Goal: Task Accomplishment & Management: Use online tool/utility

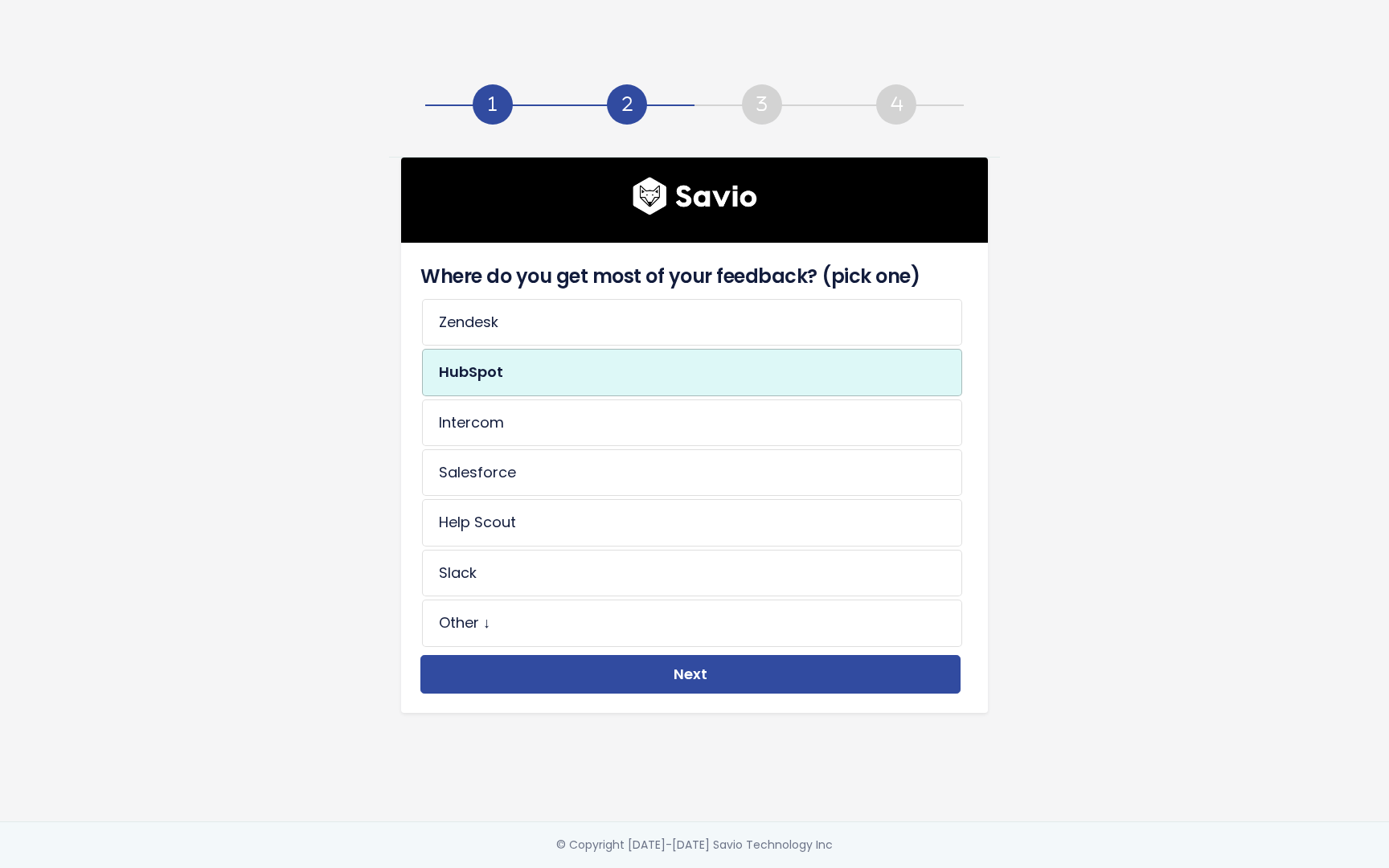
click at [513, 423] on li "Intercom" at bounding box center [692, 422] width 540 height 47
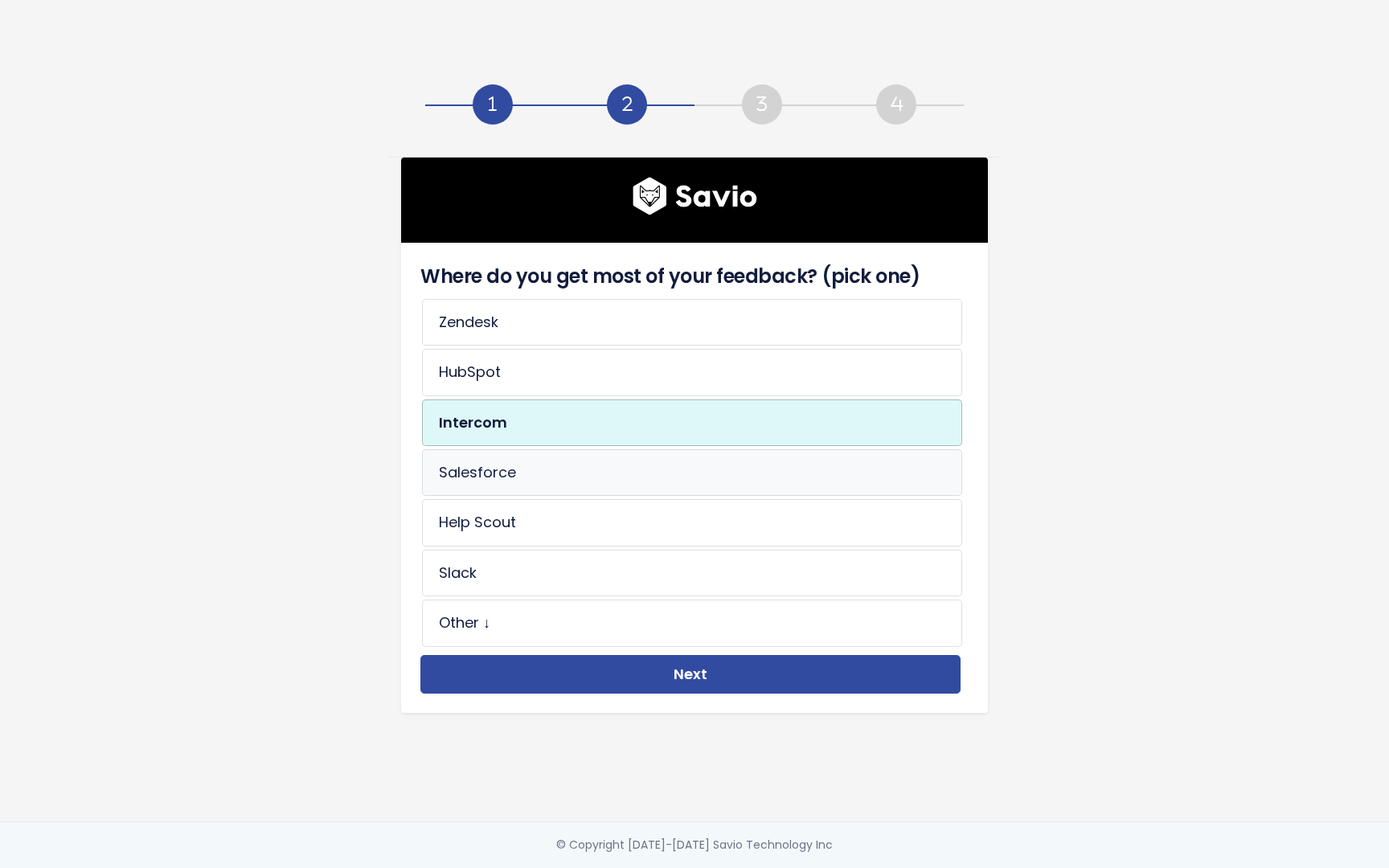
click at [499, 465] on li "Salesforce" at bounding box center [692, 472] width 540 height 47
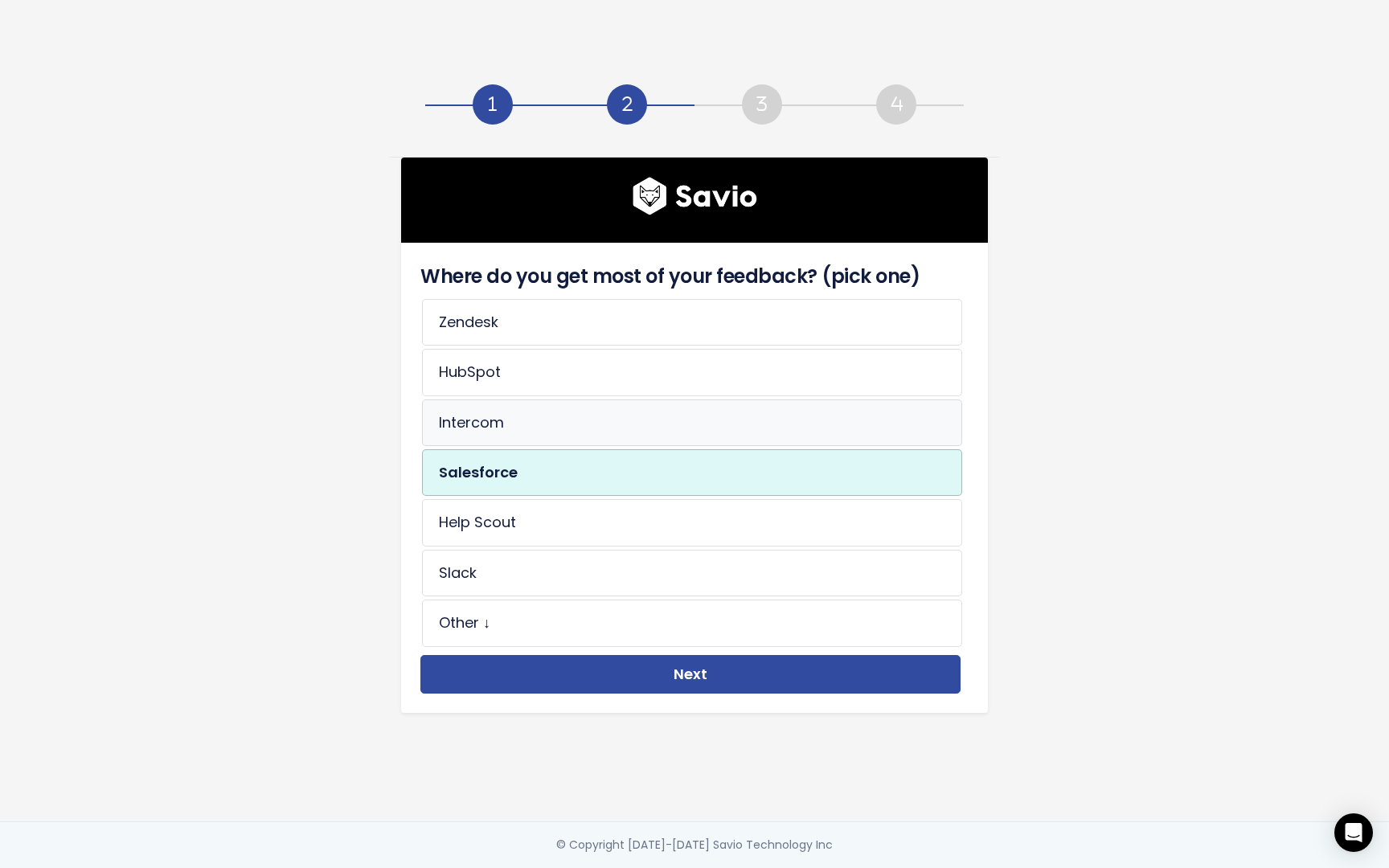
click at [594, 420] on li "Intercom" at bounding box center [692, 422] width 540 height 47
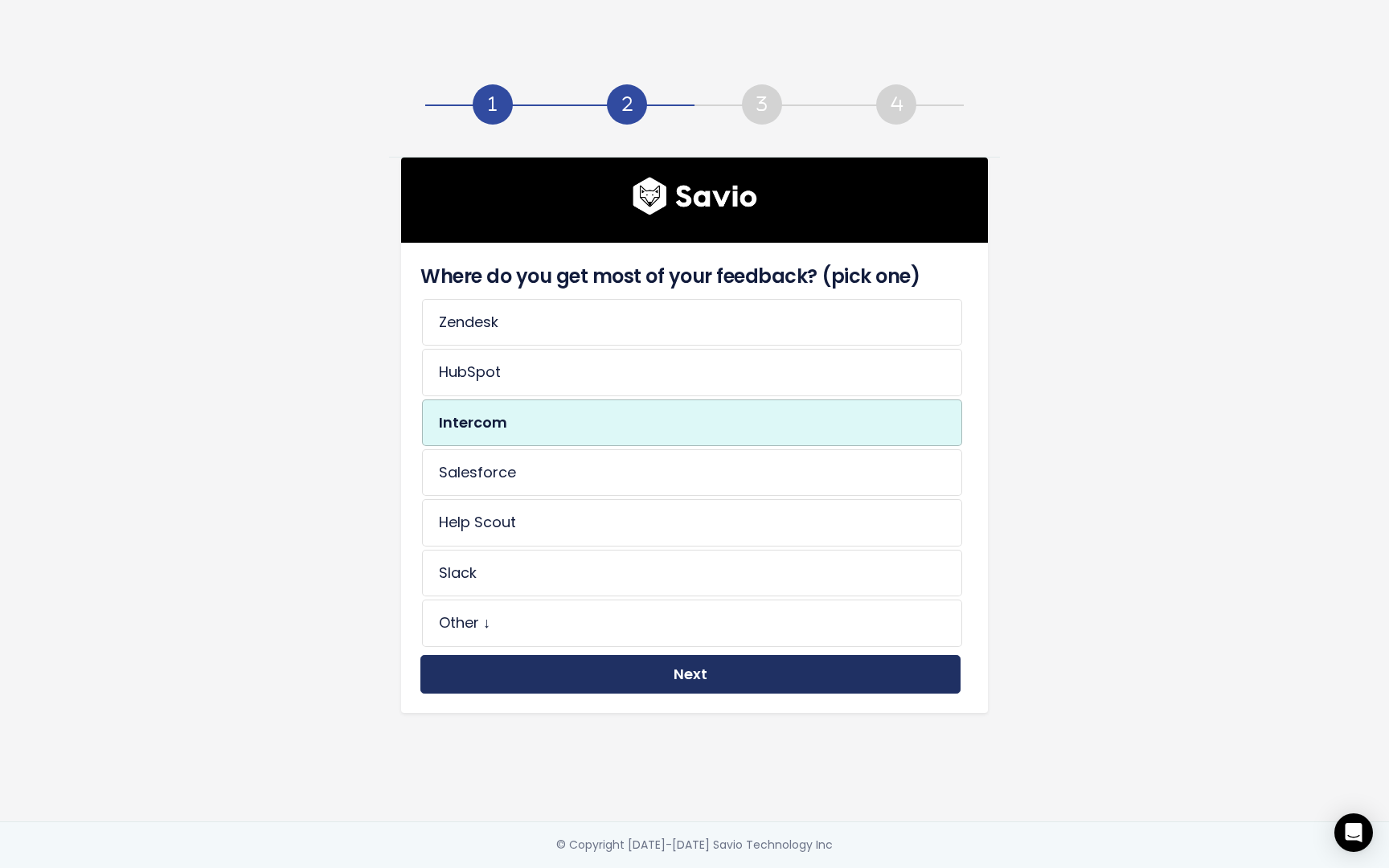
click at [637, 661] on button "Next" at bounding box center [691, 674] width 540 height 39
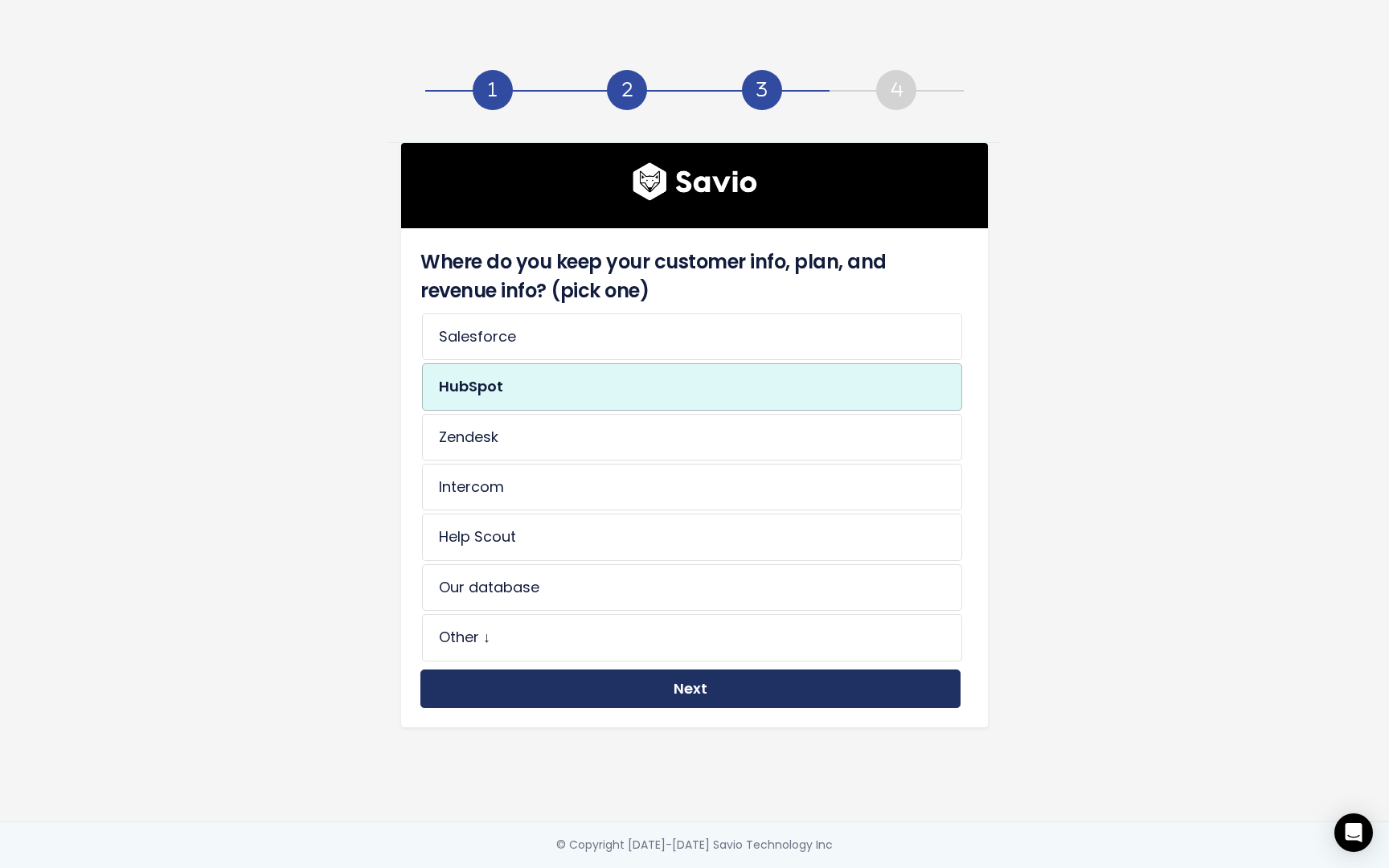
click at [583, 673] on button "Next" at bounding box center [691, 689] width 540 height 39
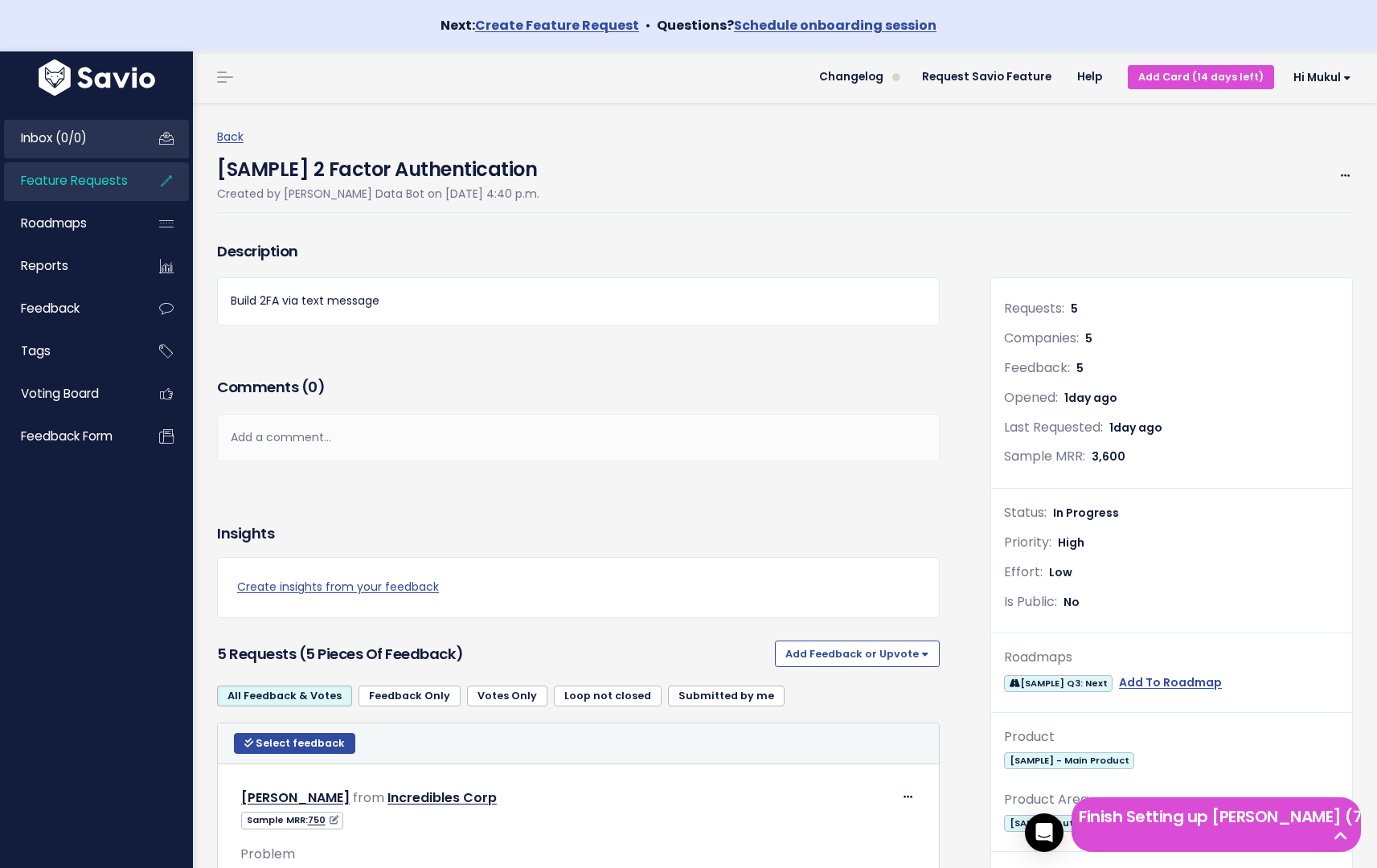
click at [97, 138] on link "Inbox (0/0)" at bounding box center [69, 138] width 130 height 37
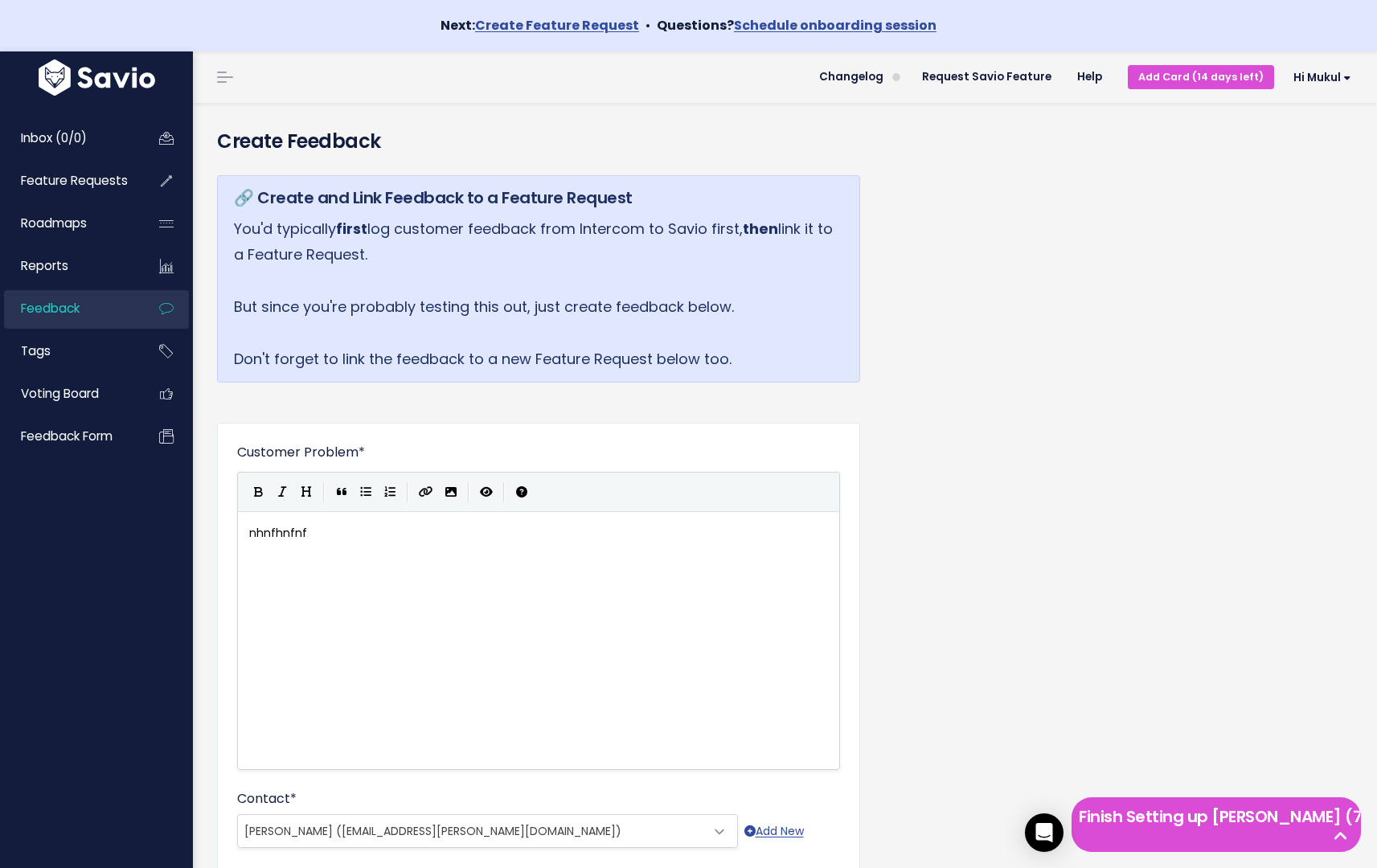
select select "92445632"
select select "MAIN:"
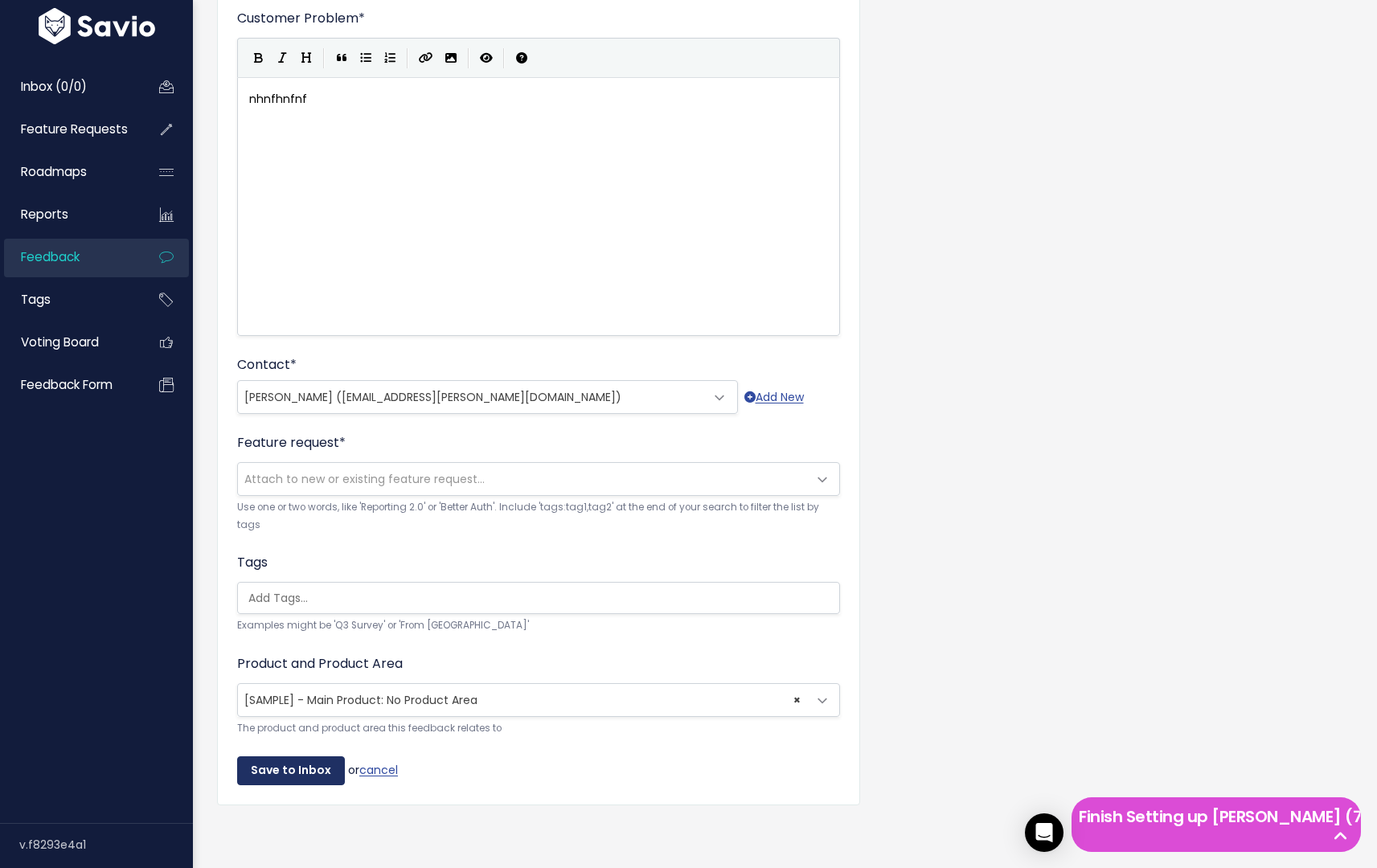
scroll to position [2, 0]
click at [284, 756] on input "Save to Inbox" at bounding box center [291, 770] width 108 height 29
click at [331, 449] on div "Choose or create a feature that describes a solution to this problem. Optional." at bounding box center [324, 462] width 161 height 50
click at [368, 465] on div "Choose or create a feature that describes a solution to this problem. Optional." at bounding box center [324, 462] width 161 height 50
click at [366, 466] on div "Choose or create a feature that describes a solution to this problem. Optional." at bounding box center [324, 462] width 161 height 50
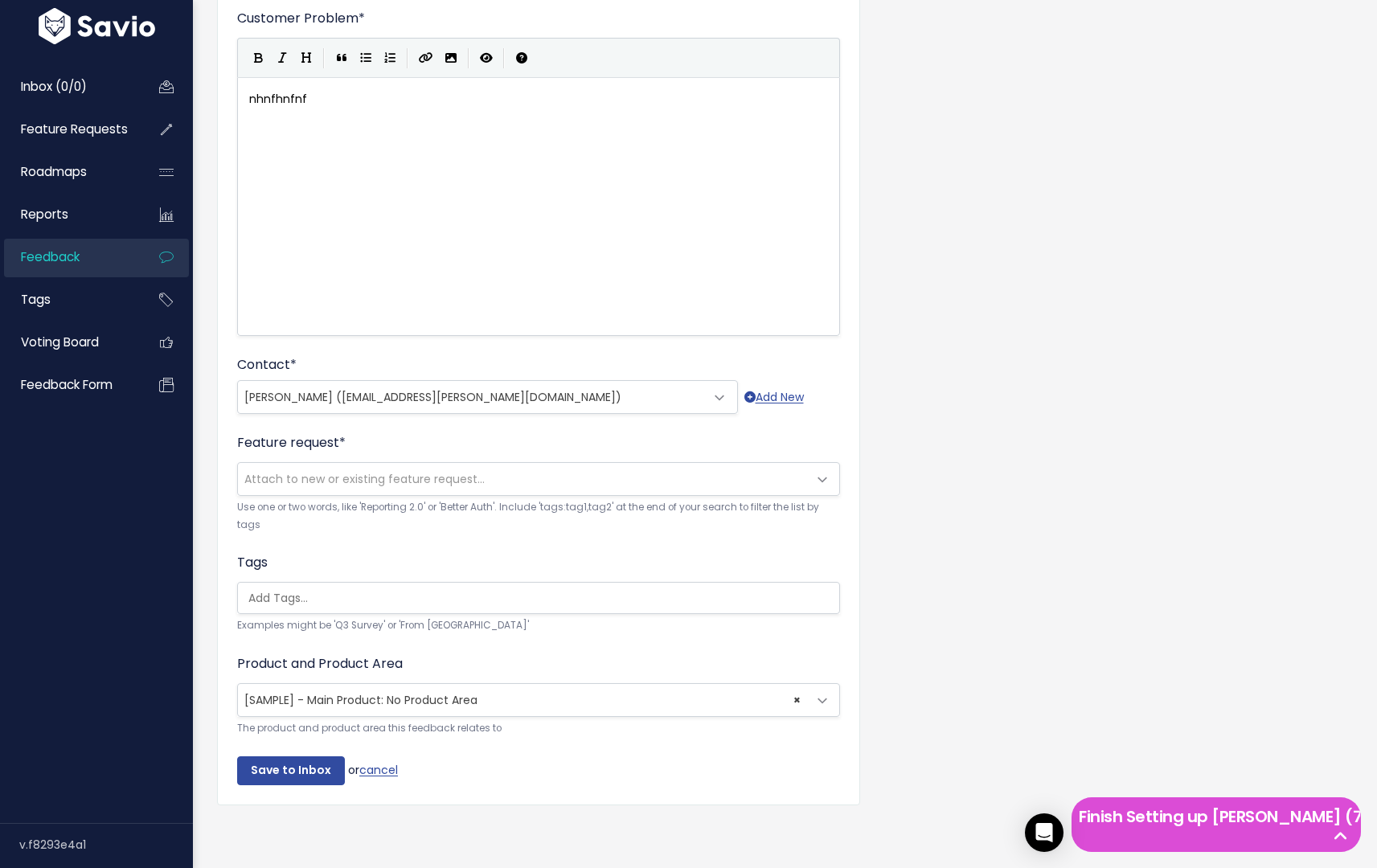
click at [341, 471] on div "Choose or create a feature that describes a solution to this problem. Optional." at bounding box center [324, 462] width 161 height 50
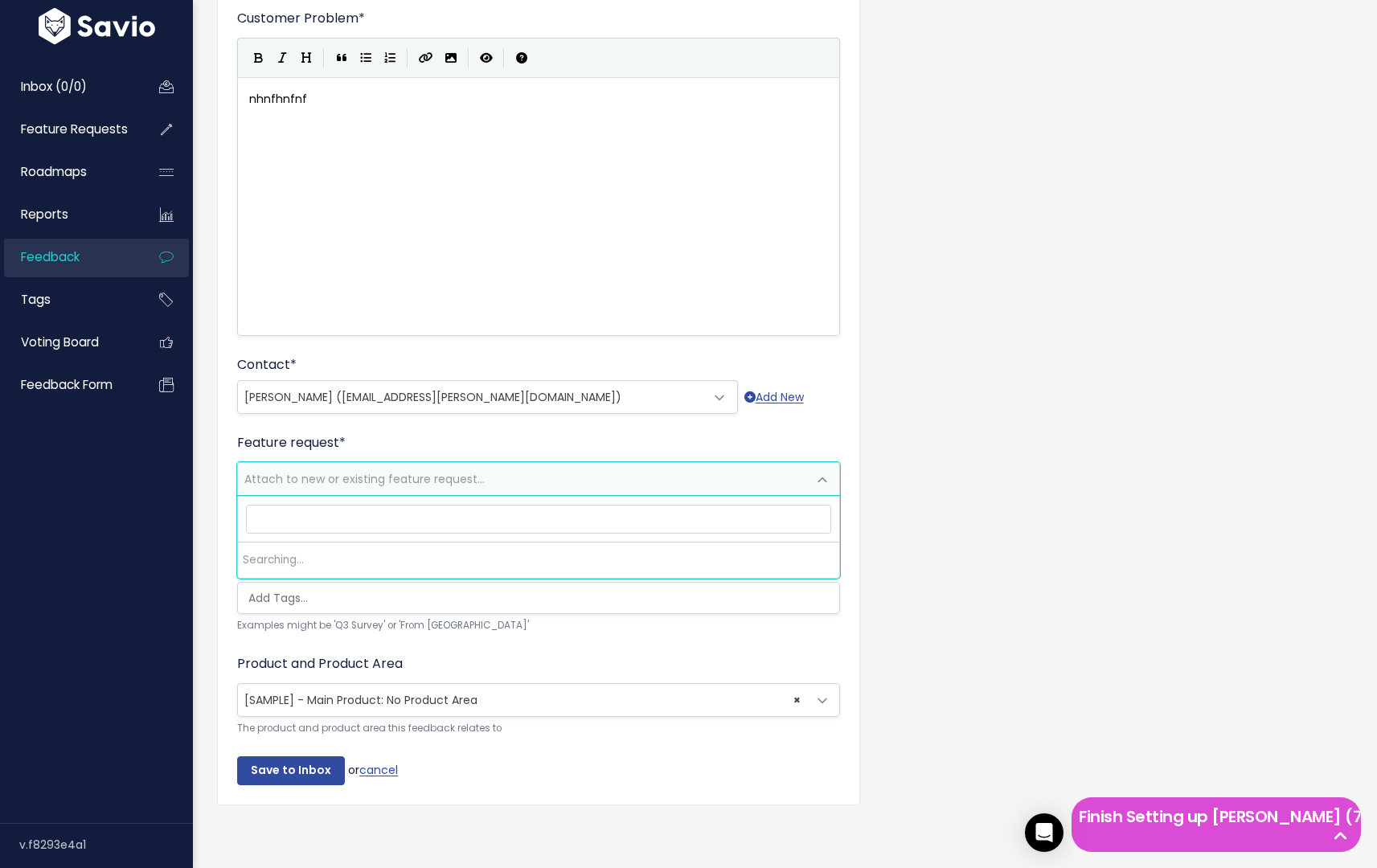
click at [830, 481] on span at bounding box center [822, 480] width 32 height 32
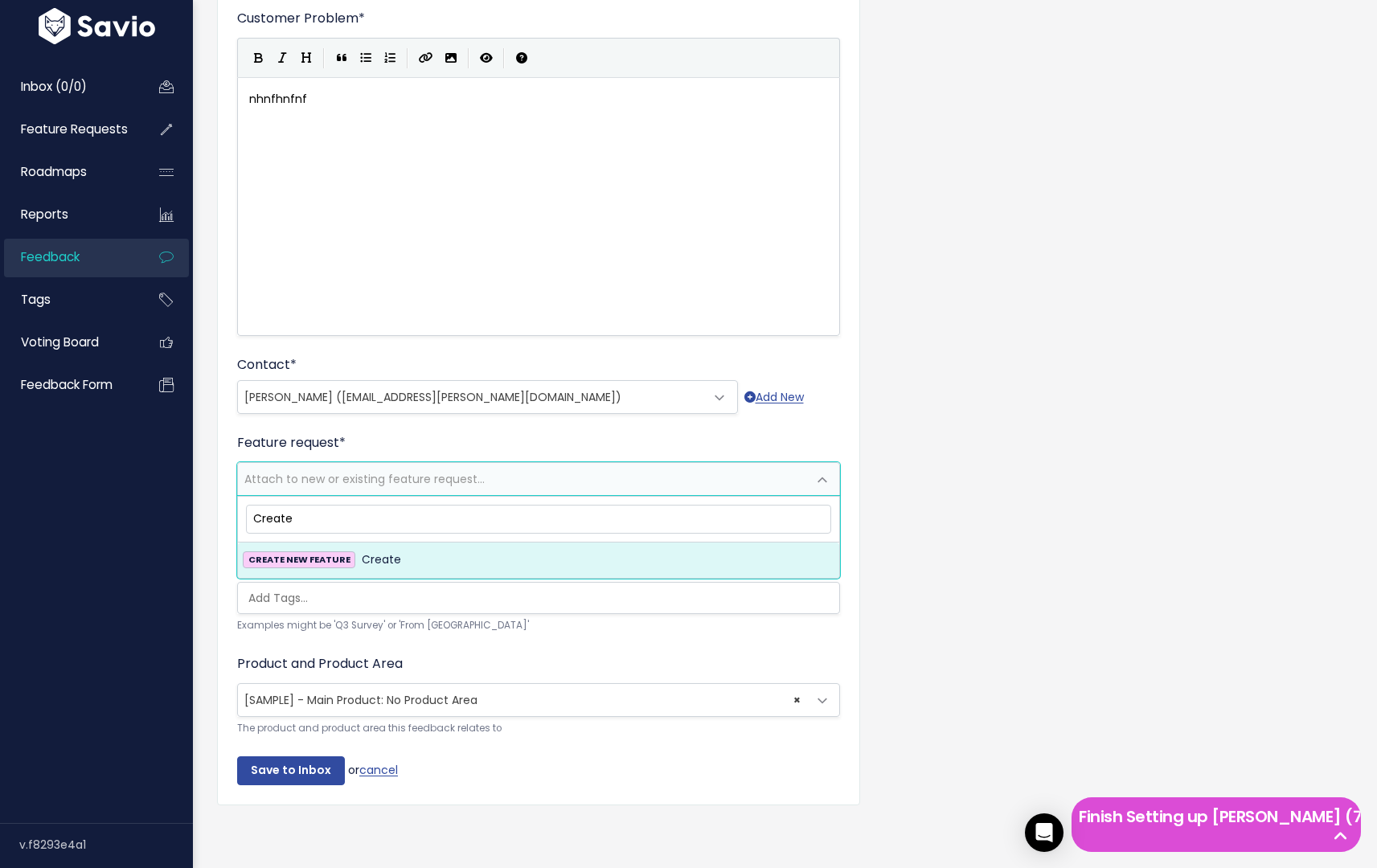
type input "Create"
click at [405, 550] on div "CREATE NEW FEATURE Create" at bounding box center [539, 559] width 592 height 19
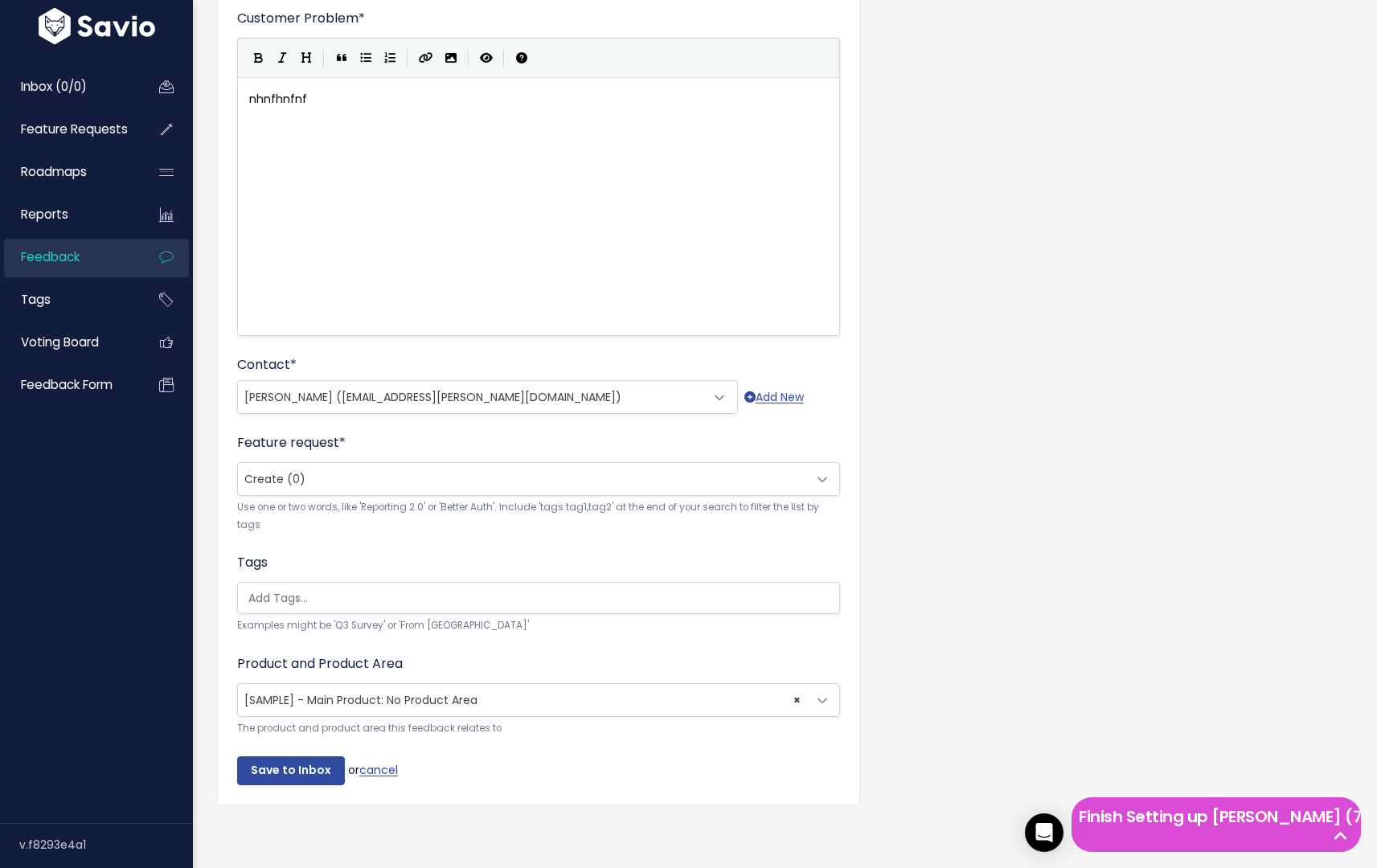
click at [377, 467] on div "Choose or create a feature that describes a solution to this problem. Optional." at bounding box center [324, 462] width 161 height 50
click at [792, 466] on span "Create (0)" at bounding box center [523, 479] width 569 height 32
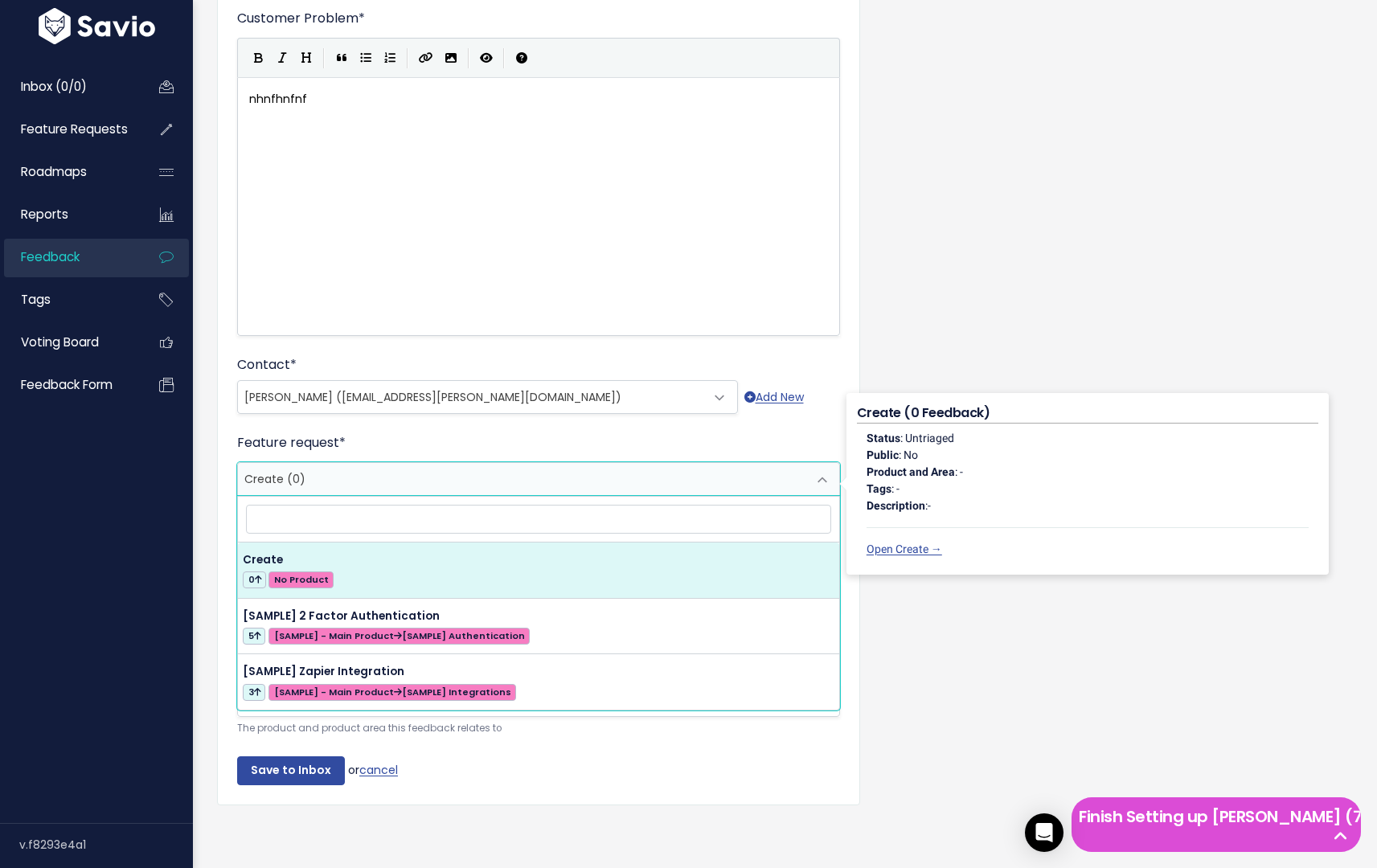
click at [956, 619] on div "🔗 Create and Link Feedback to a Feature Request You'd typically first log custo…" at bounding box center [785, 285] width 1160 height 1114
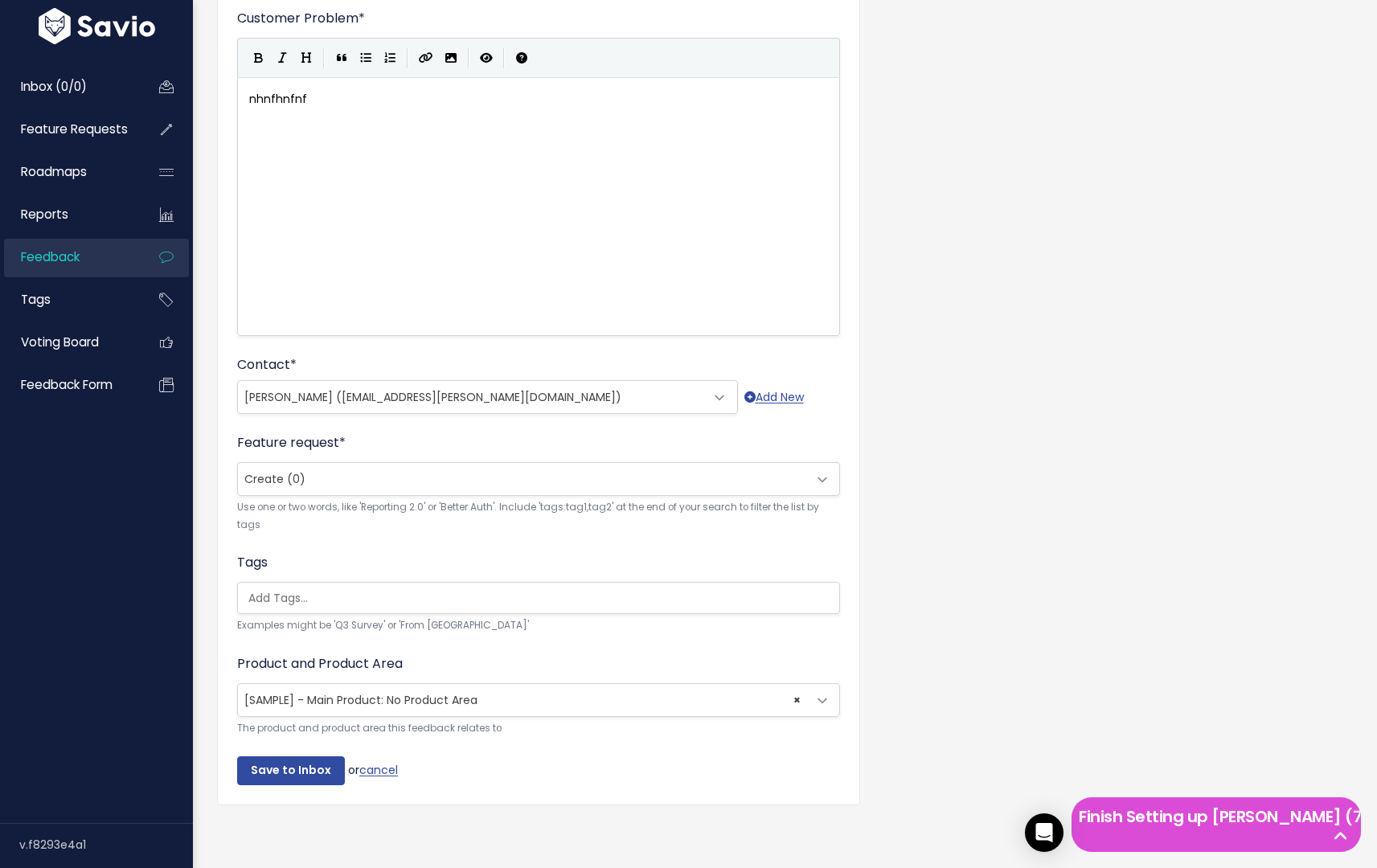
click at [273, 463] on div "Choose or create a feature that describes a solution to this problem. Optional." at bounding box center [324, 462] width 161 height 50
click at [819, 464] on span at bounding box center [822, 480] width 32 height 32
click at [300, 760] on input "Save to Inbox" at bounding box center [291, 770] width 108 height 29
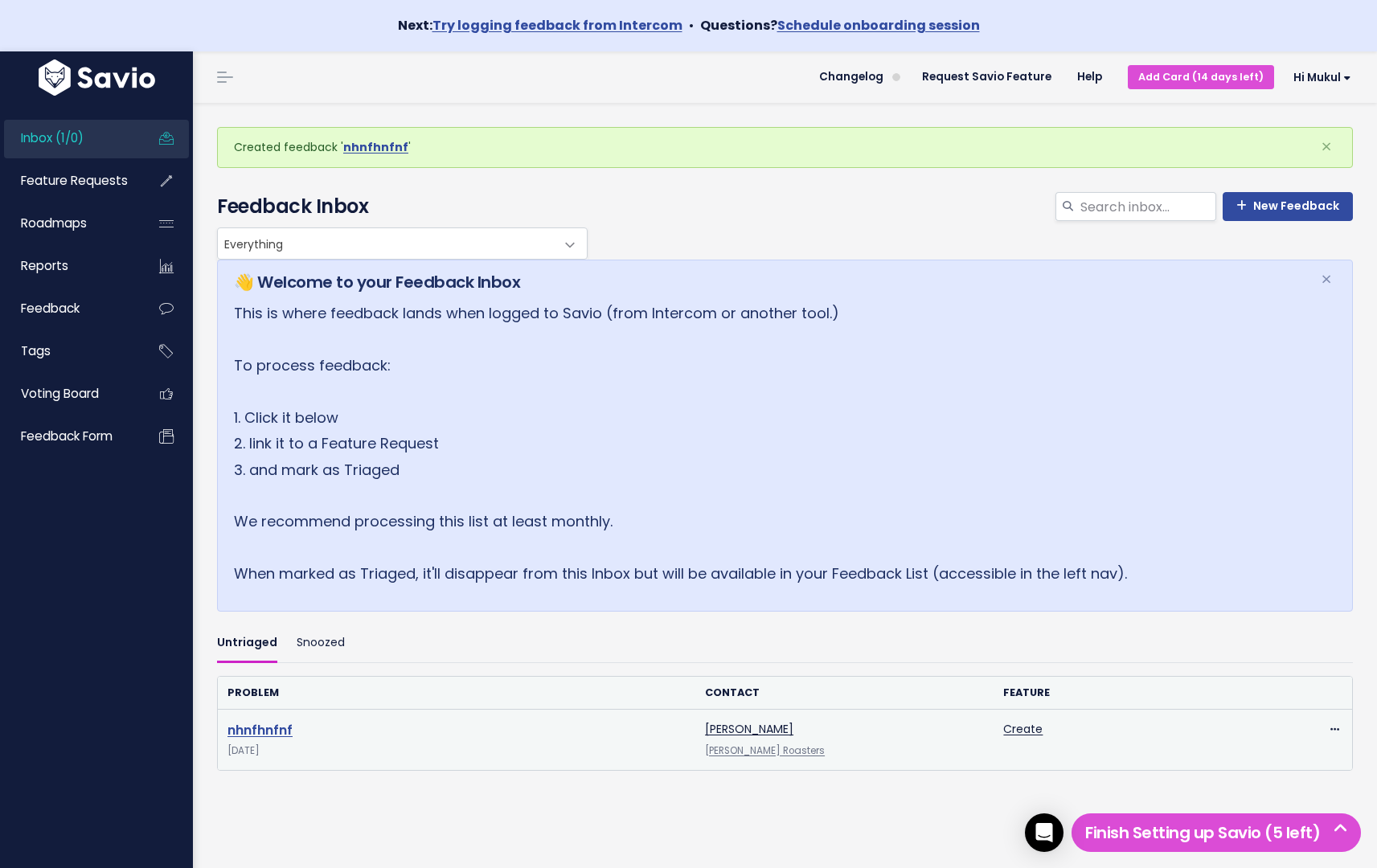
click at [248, 736] on link "nhnfhnfnf" at bounding box center [260, 730] width 65 height 19
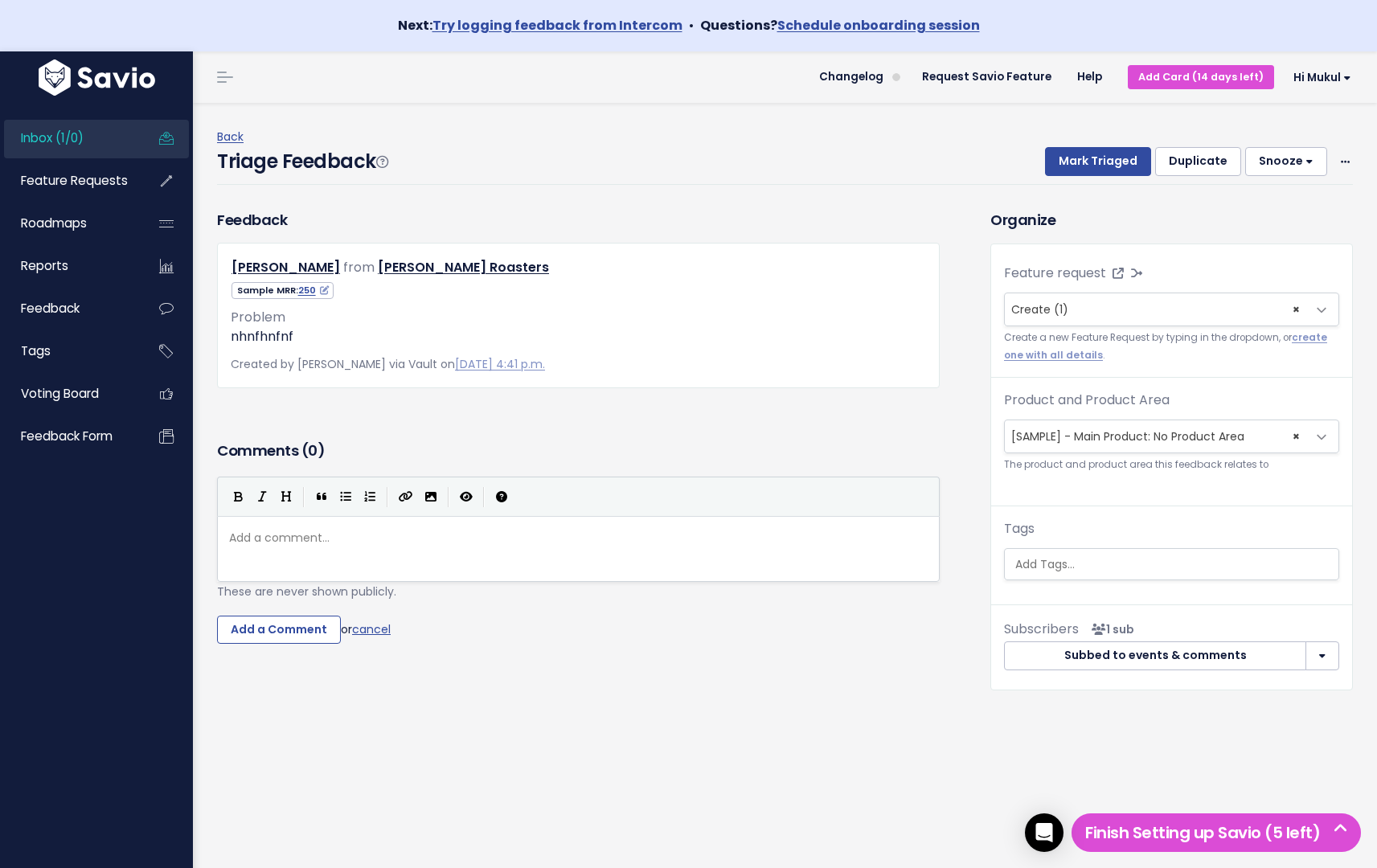
scroll to position [2, 0]
